Goal: Contribute content: Add original content to the website for others to see

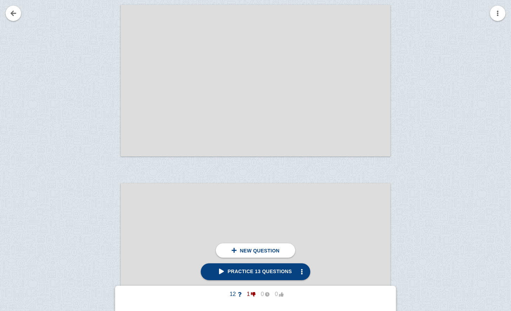
scroll to position [9709, 0]
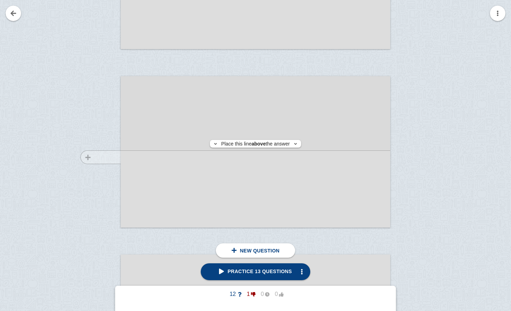
click at [92, 157] on div at bounding box center [97, 159] width 47 height 152
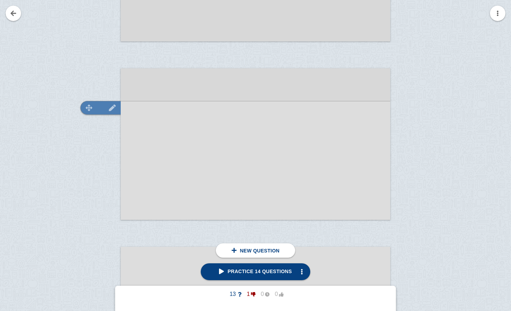
click at [109, 107] on img at bounding box center [112, 108] width 17 height 7
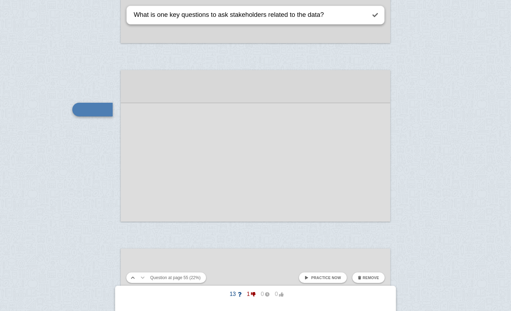
type textarea "What is one key questions to ask stakeholders related to the data?"
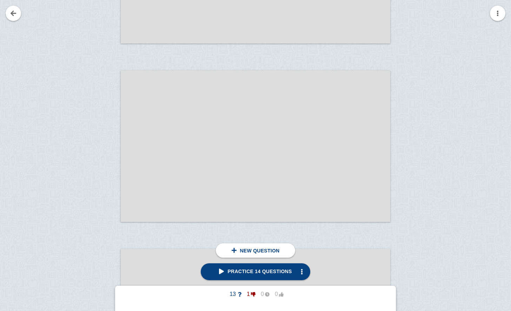
scroll to position [10608, 0]
click at [111, 104] on div at bounding box center [97, 153] width 47 height 152
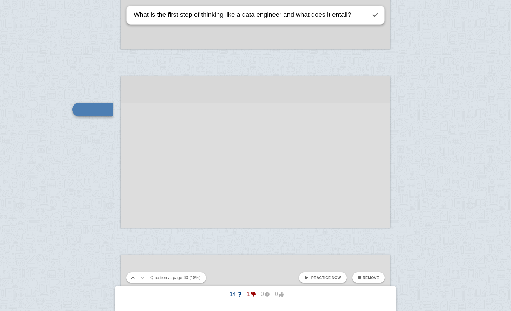
click at [205, 17] on textarea "What is the first step of thinking like a data engineer and what does it entail?" at bounding box center [249, 15] width 234 height 18
type textarea "What is the first step of thinking like a data engineer and what does it entail?"
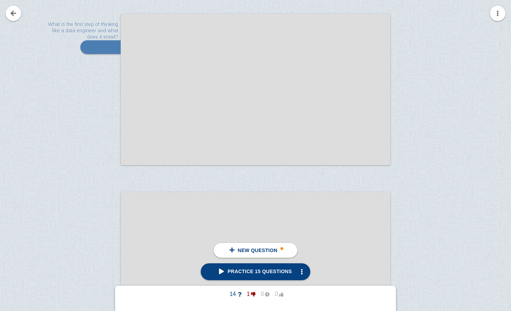
scroll to position [10768, 0]
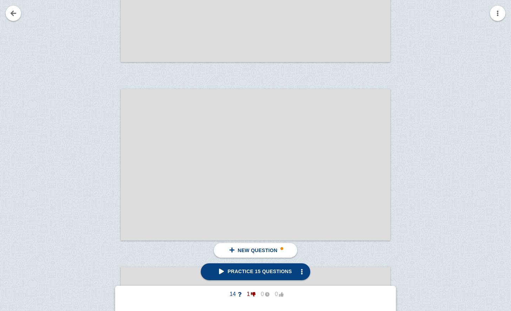
click at [99, 120] on div at bounding box center [97, 172] width 47 height 152
click at [11, 8] on link at bounding box center [13, 13] width 15 height 15
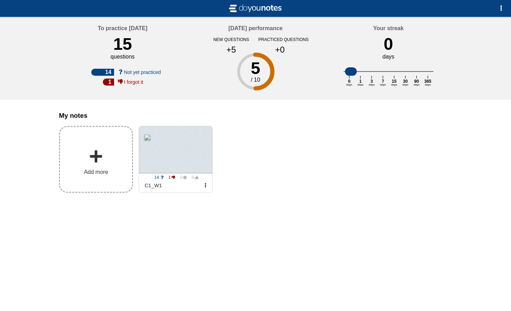
click at [95, 159] on span at bounding box center [96, 157] width 14 height 14
click at [0, 0] on input "Add my notes" at bounding box center [0, 0] width 0 height 0
